Goal: Transaction & Acquisition: Purchase product/service

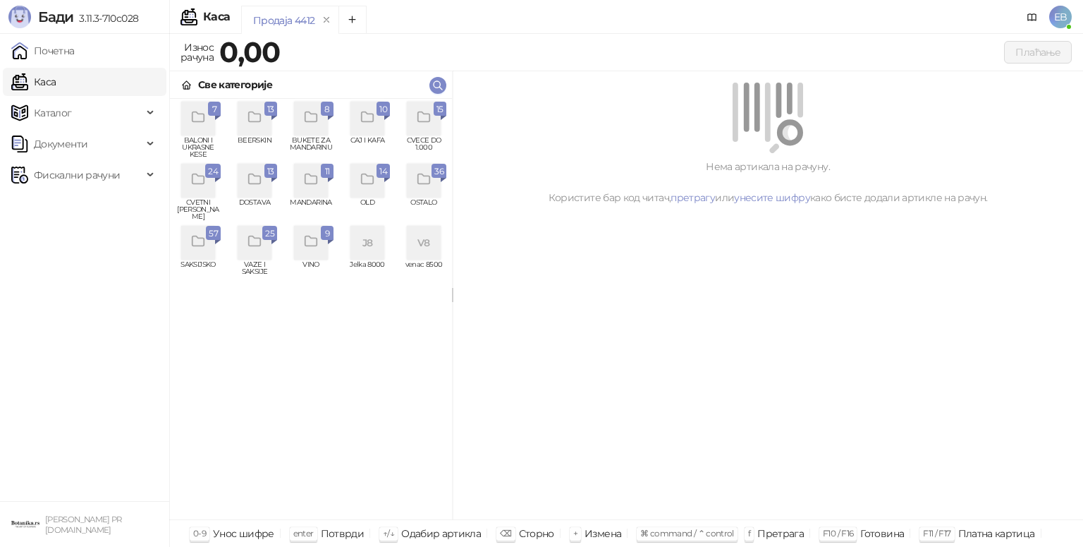
click at [415, 129] on div "grid" at bounding box center [424, 119] width 34 height 34
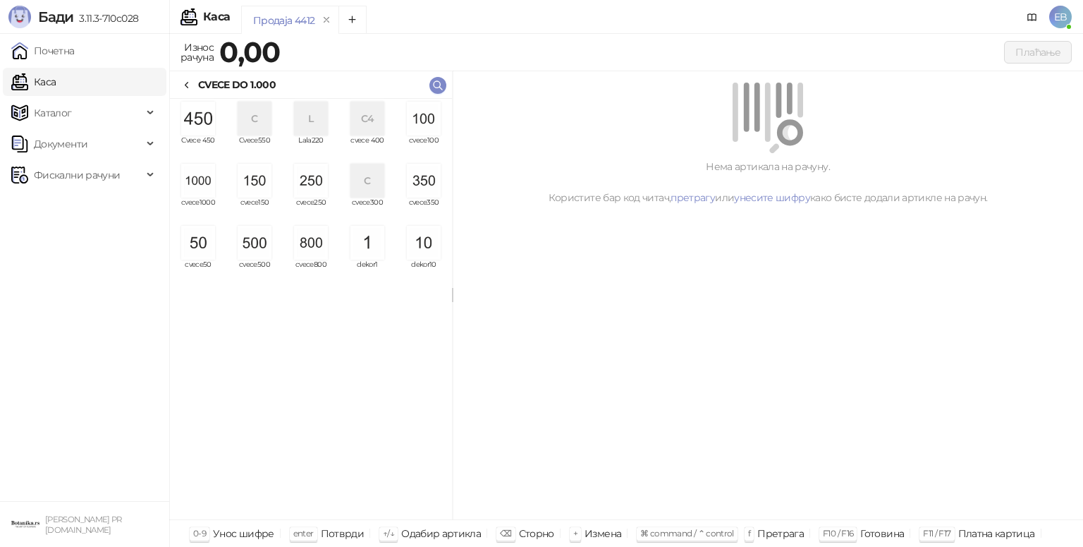
click at [202, 180] on img "grid" at bounding box center [198, 181] width 34 height 34
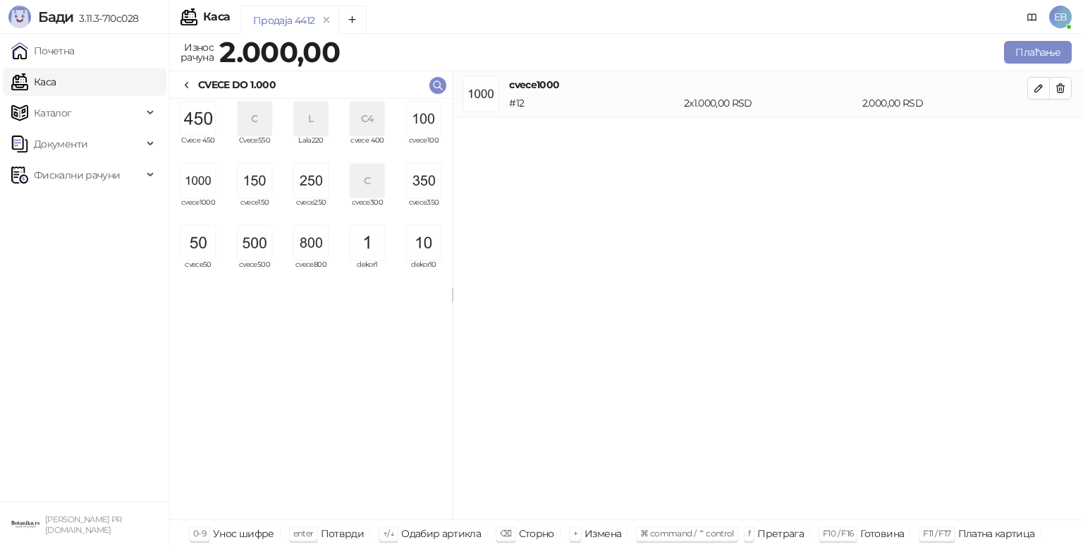
click at [202, 180] on img "grid" at bounding box center [198, 181] width 34 height 34
click at [315, 184] on img "grid" at bounding box center [311, 181] width 34 height 34
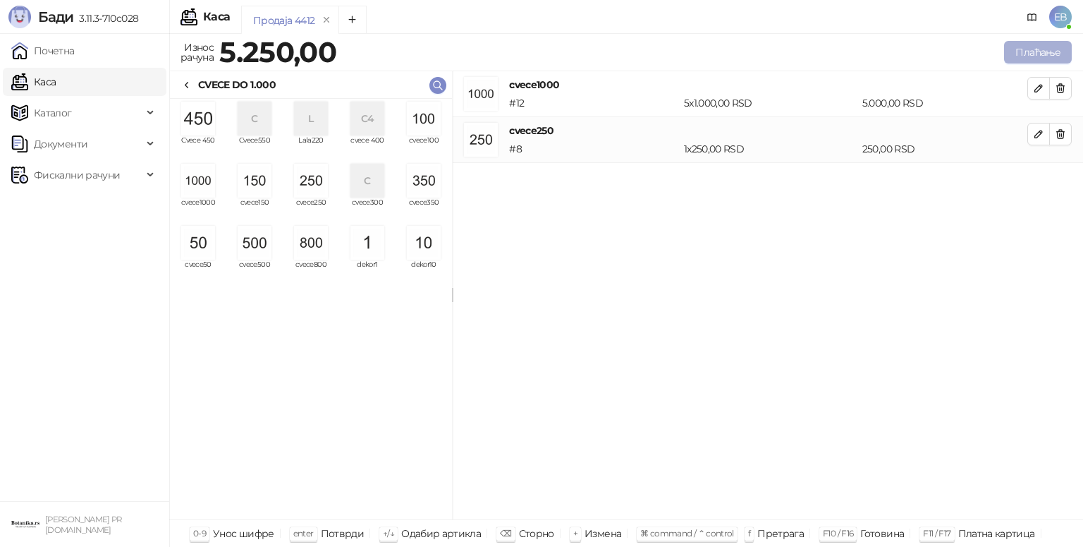
click at [1038, 52] on button "Плаћање" at bounding box center [1038, 52] width 68 height 23
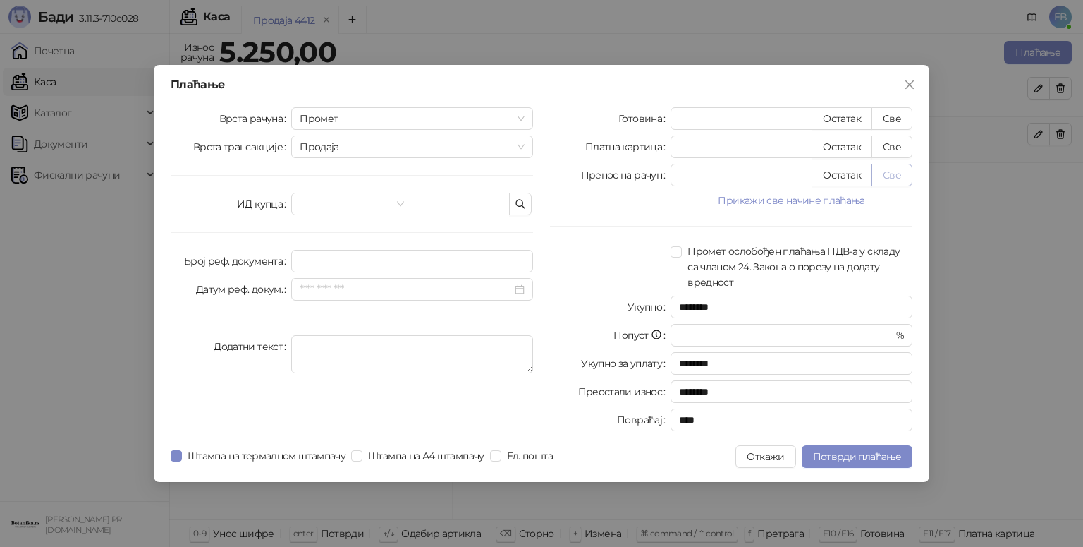
click at [882, 176] on button "Све" at bounding box center [892, 175] width 41 height 23
type input "****"
click at [828, 458] on span "Потврди плаћање" at bounding box center [857, 456] width 88 height 13
